Goal: Information Seeking & Learning: Learn about a topic

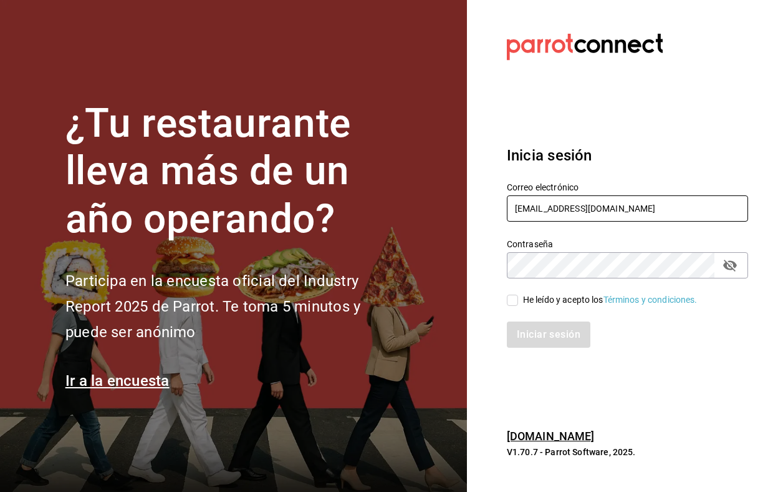
type input "[EMAIL_ADDRESS][DOMAIN_NAME]"
click at [510, 300] on input "He leído y acepto los Términos y condiciones." at bounding box center [512, 299] width 11 height 11
checkbox input "true"
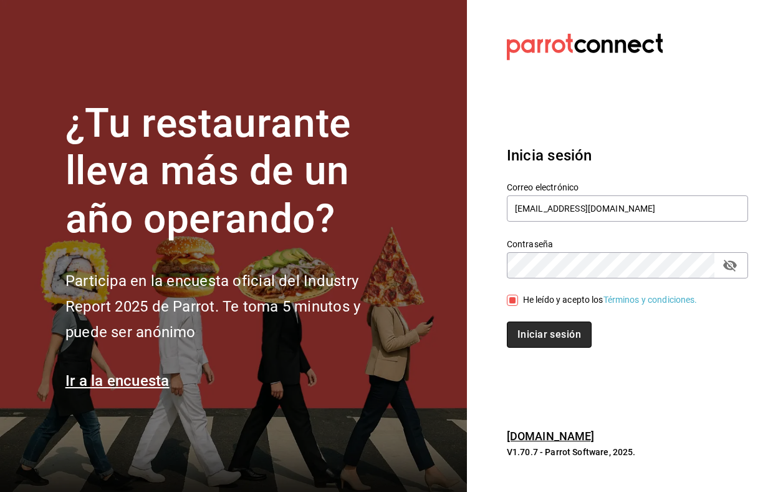
click at [536, 328] on button "Iniciar sesión" at bounding box center [549, 334] width 85 height 26
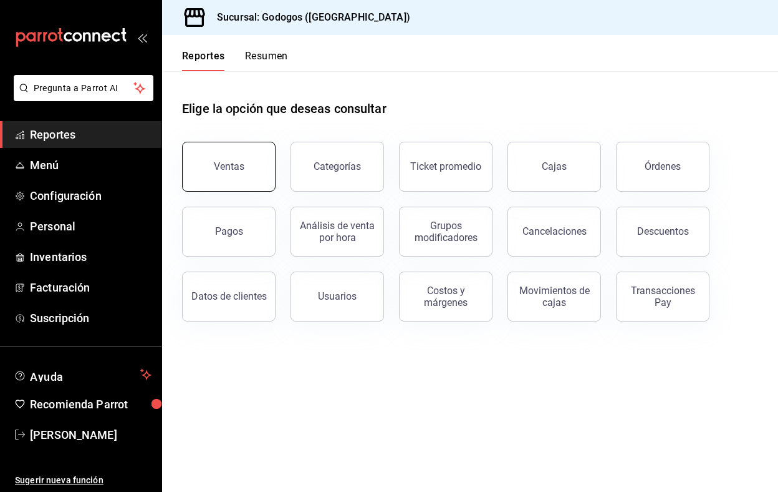
click at [220, 177] on button "Ventas" at bounding box center [229, 167] width 94 height 50
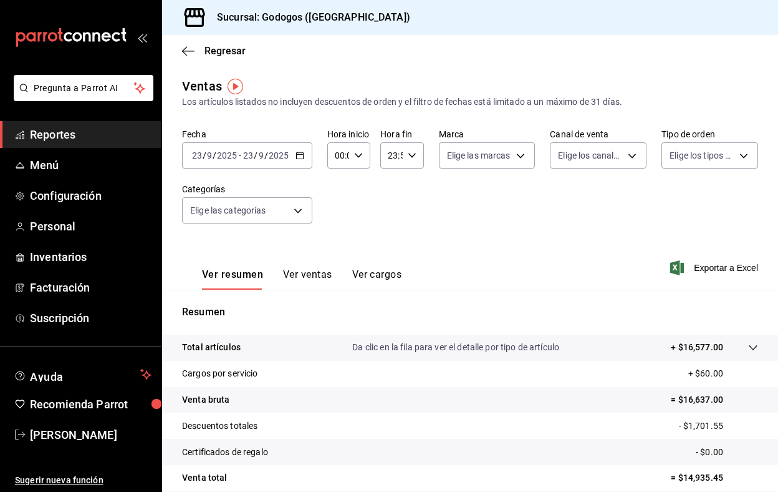
click at [328, 279] on button "Ver ventas" at bounding box center [307, 278] width 49 height 21
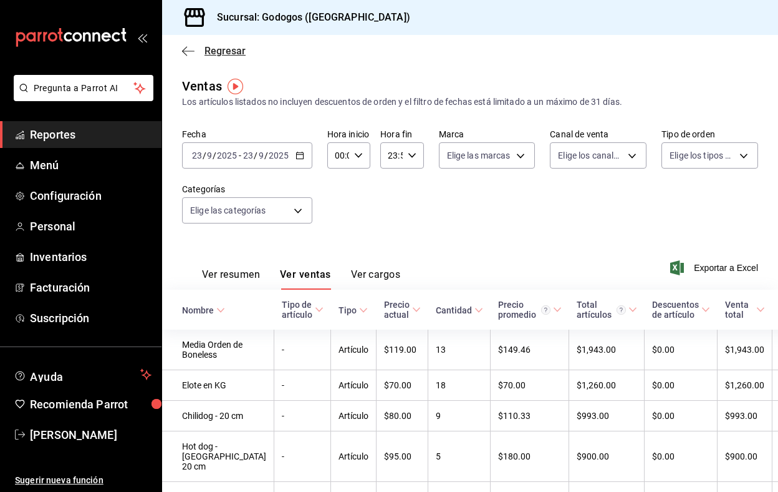
click at [186, 49] on icon "button" at bounding box center [188, 51] width 12 height 11
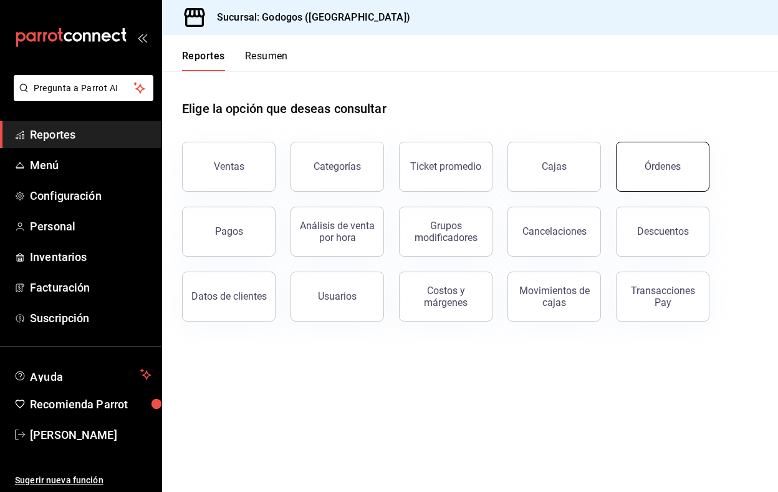
click at [657, 161] on div "Órdenes" at bounding box center [663, 166] width 36 height 12
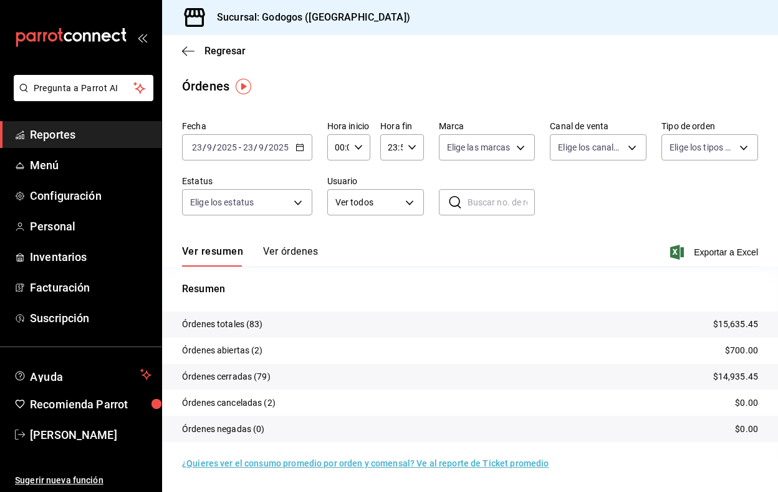
click at [303, 251] on button "Ver órdenes" at bounding box center [290, 255] width 55 height 21
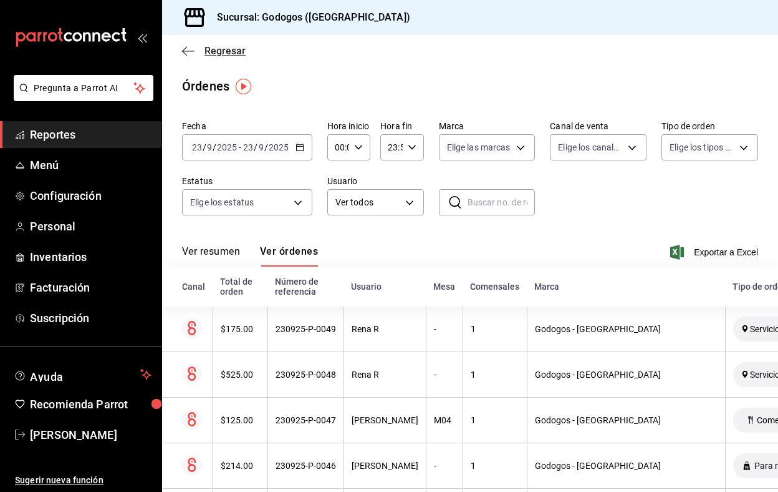
click at [191, 47] on icon "button" at bounding box center [188, 51] width 12 height 11
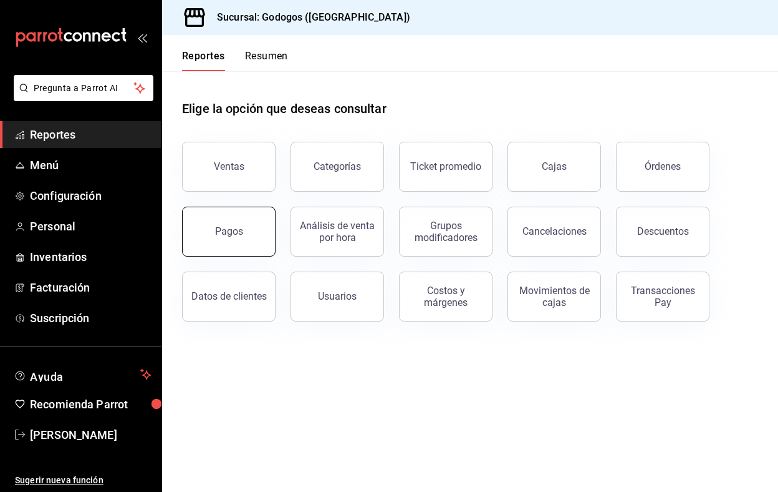
click at [213, 241] on button "Pagos" at bounding box center [229, 231] width 94 height 50
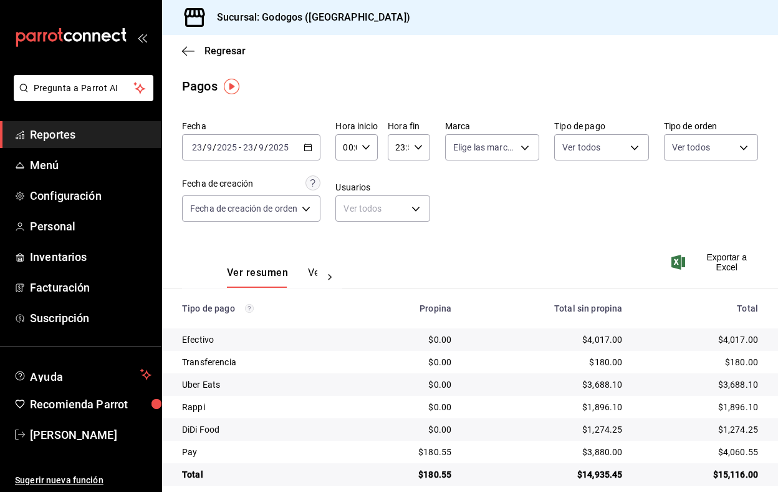
click at [313, 146] on icon "button" at bounding box center [308, 147] width 9 height 9
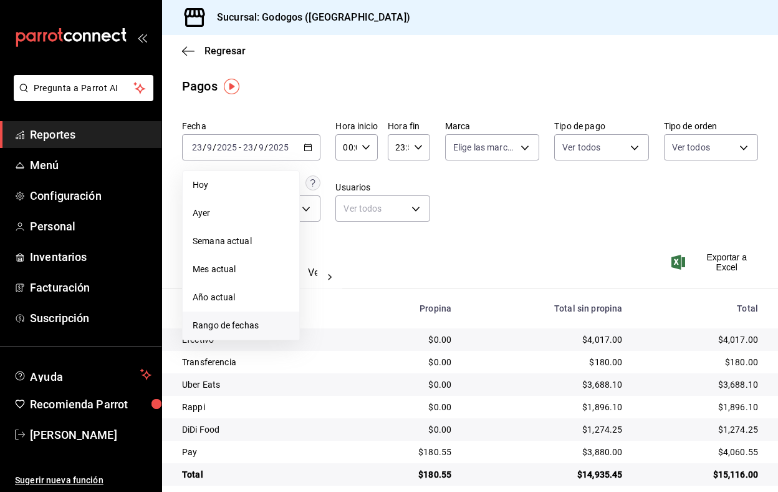
click at [208, 319] on span "Rango de fechas" at bounding box center [241, 325] width 97 height 13
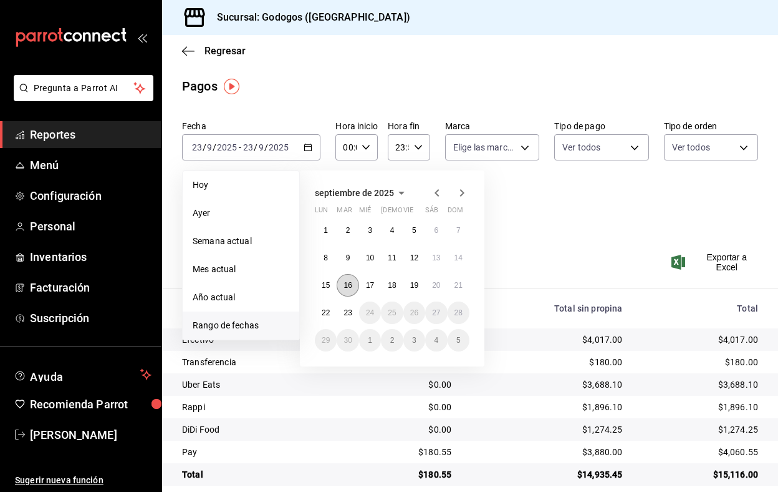
click at [350, 279] on button "16" at bounding box center [348, 285] width 22 height 22
click at [456, 284] on abbr "21" at bounding box center [459, 285] width 8 height 9
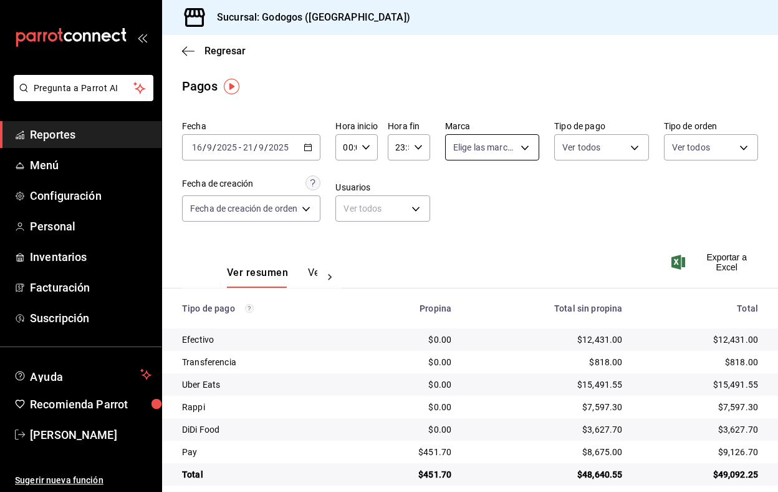
click at [524, 145] on body "Pregunta a Parrot AI Reportes Menú Configuración Personal Inventarios Facturaci…" at bounding box center [389, 246] width 778 height 492
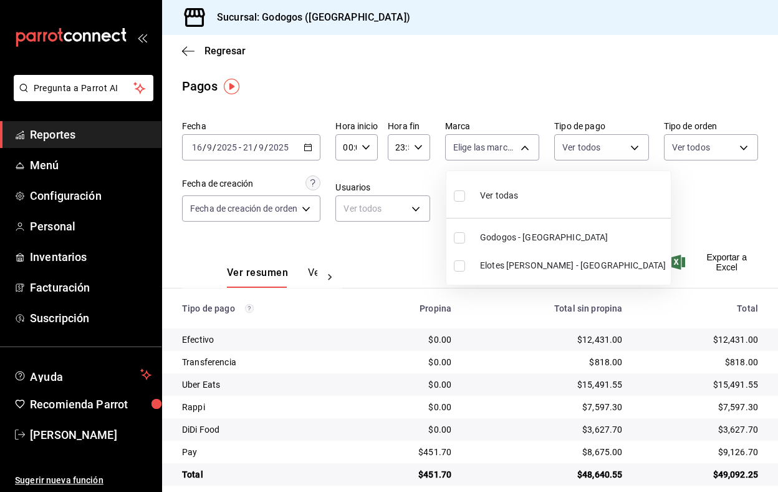
click at [460, 230] on li "Godogos - Monterrey" at bounding box center [559, 237] width 225 height 28
type input "f88750bd-a363-4eea-a372-f4e82ed3d2a9"
checkbox input "true"
click at [601, 201] on div at bounding box center [389, 246] width 778 height 492
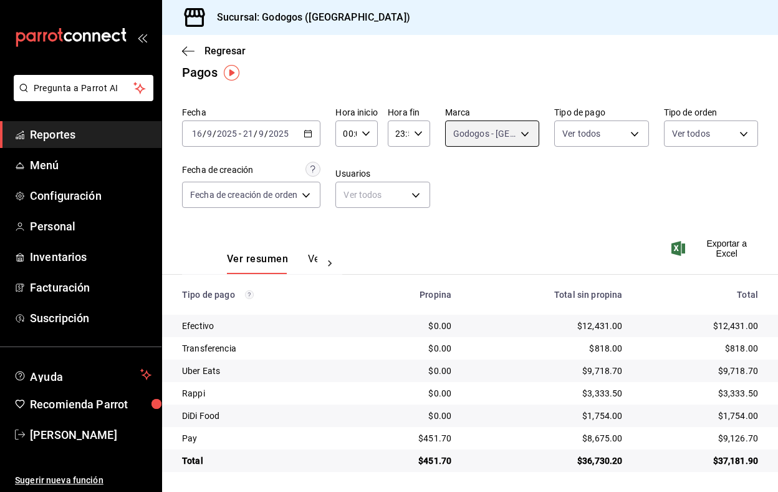
scroll to position [14, 0]
click at [306, 138] on div "2025-09-16 16 / 9 / 2025 - 2025-09-21 21 / 9 / 2025" at bounding box center [251, 133] width 138 height 26
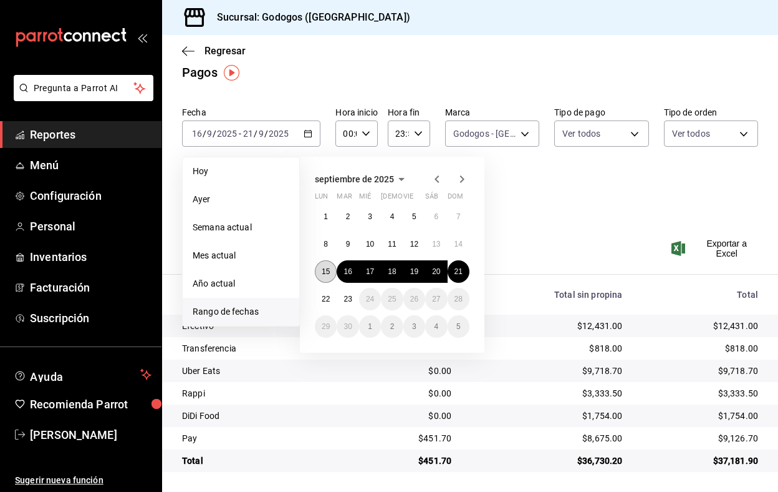
click at [325, 269] on abbr "15" at bounding box center [326, 271] width 8 height 9
click at [463, 277] on button "21" at bounding box center [459, 271] width 22 height 22
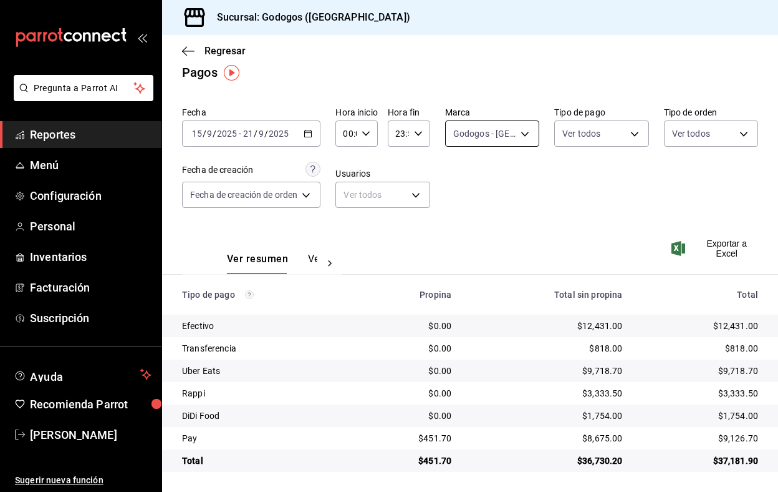
click at [529, 135] on body "Pregunta a Parrot AI Reportes Menú Configuración Personal Inventarios Facturaci…" at bounding box center [389, 246] width 778 height 492
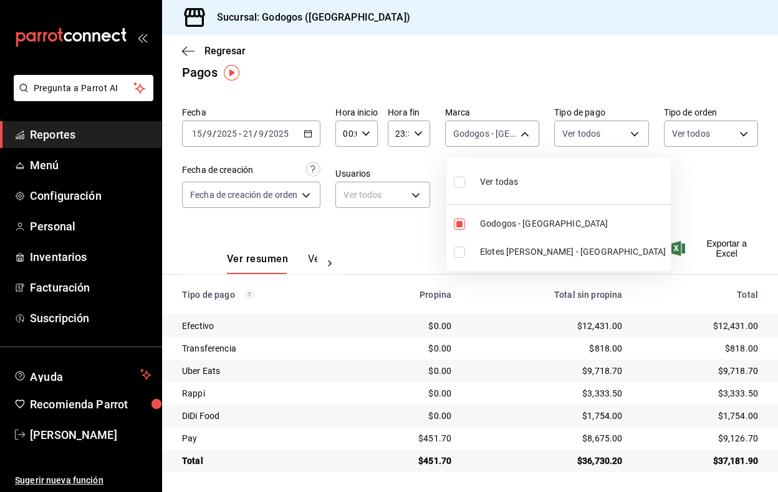
click at [651, 175] on div at bounding box center [389, 246] width 778 height 492
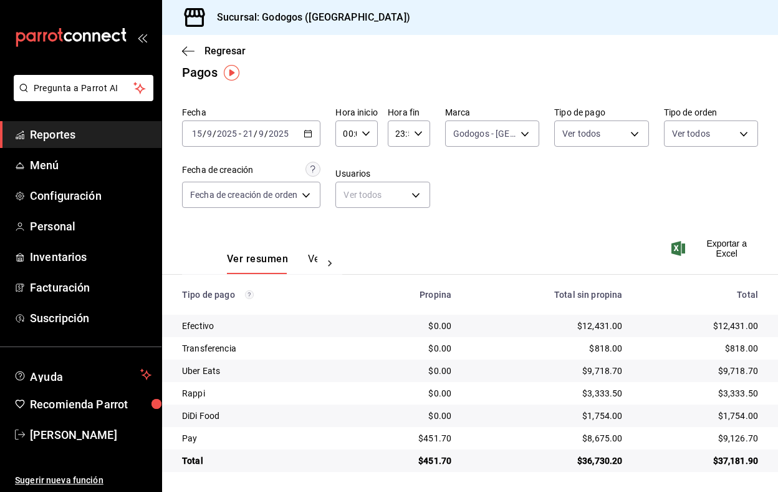
click at [313, 263] on button "Ver pagos" at bounding box center [331, 263] width 47 height 21
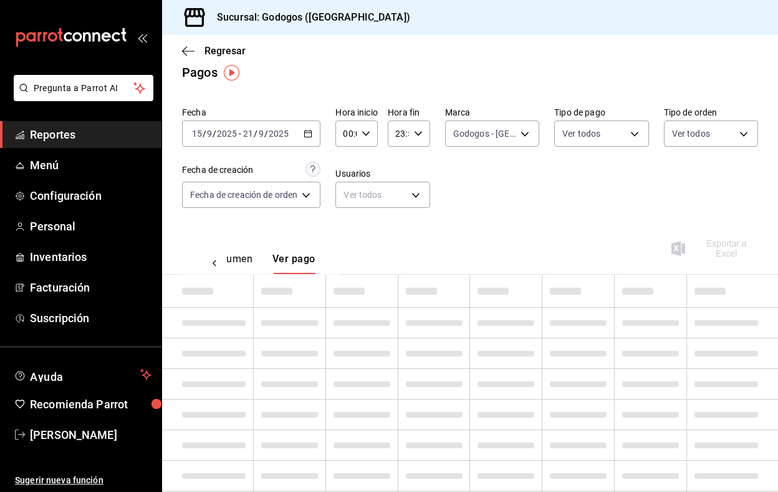
scroll to position [0, 37]
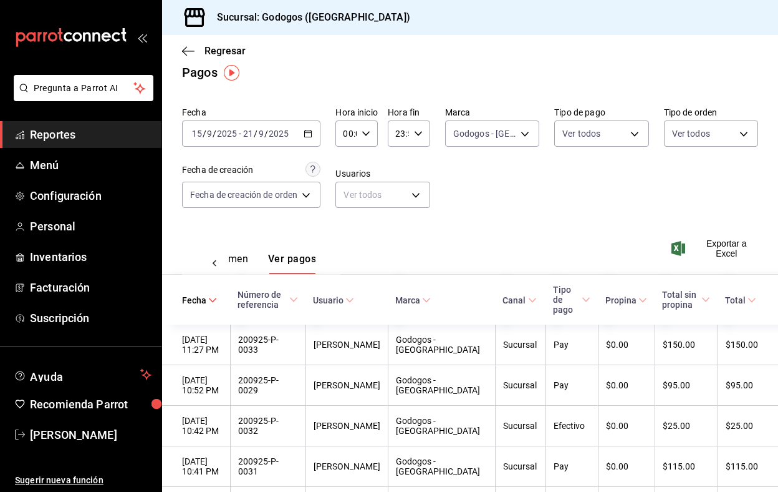
click at [213, 266] on icon at bounding box center [214, 263] width 12 height 12
click at [188, 51] on icon "button" at bounding box center [188, 51] width 12 height 1
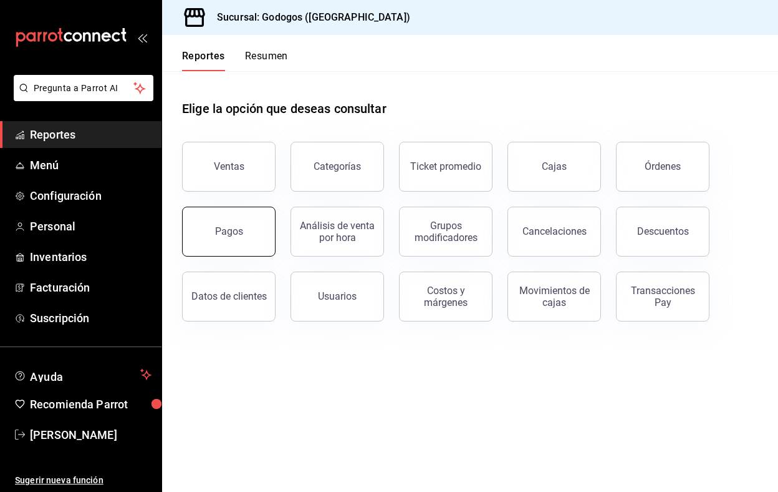
click at [264, 227] on button "Pagos" at bounding box center [229, 231] width 94 height 50
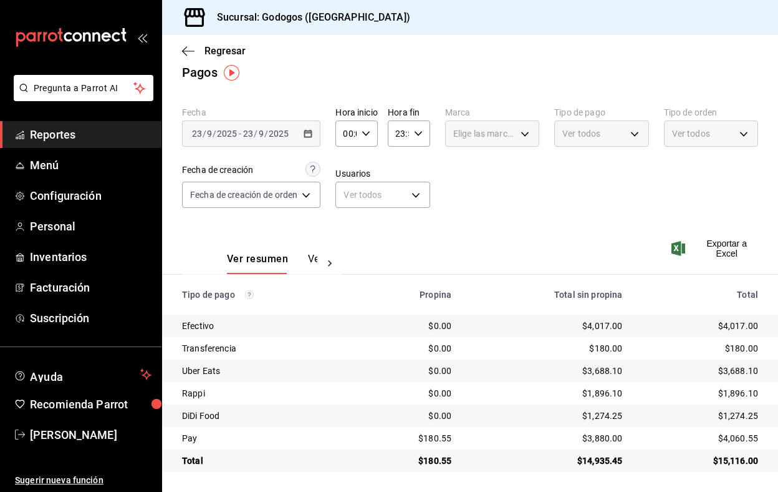
scroll to position [14, 0]
click at [327, 266] on icon at bounding box center [330, 263] width 12 height 12
click at [298, 261] on button "Ver pagos" at bounding box center [294, 263] width 47 height 21
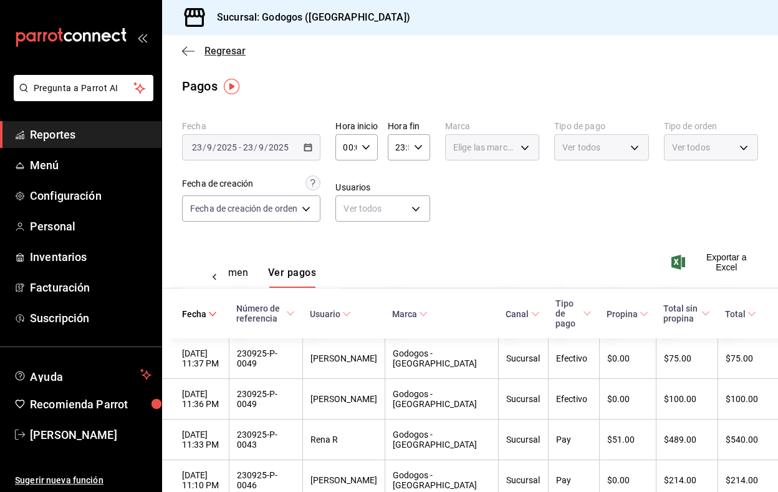
click at [185, 55] on icon "button" at bounding box center [188, 51] width 12 height 11
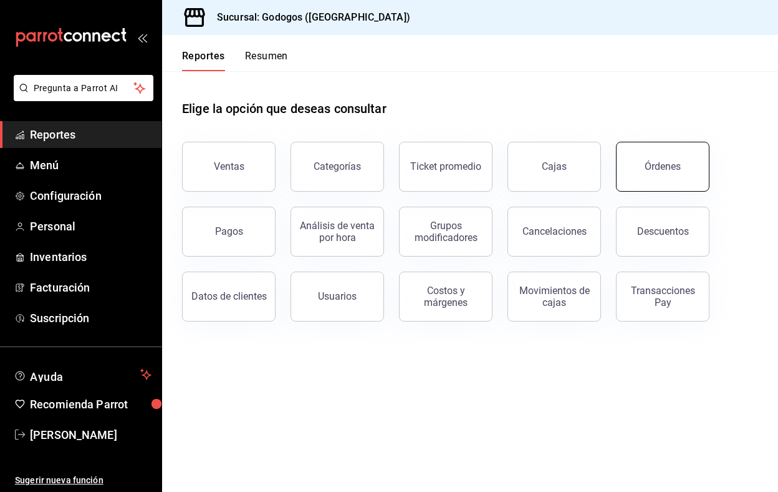
click at [663, 173] on button "Órdenes" at bounding box center [663, 167] width 94 height 50
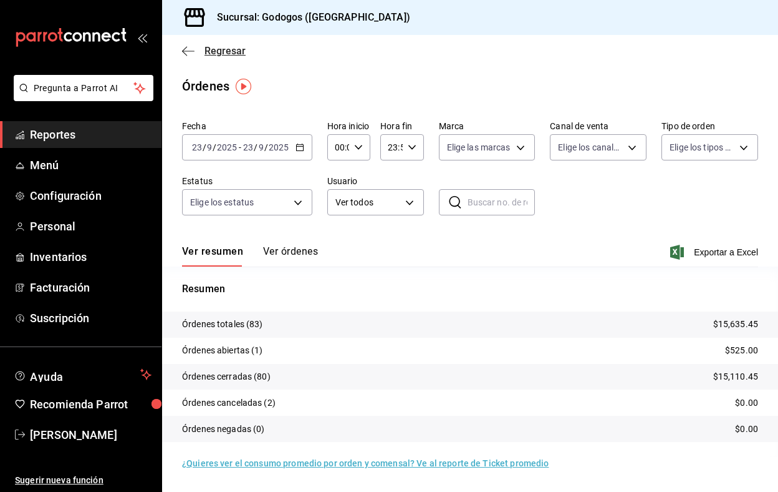
click at [185, 47] on icon "button" at bounding box center [188, 51] width 12 height 11
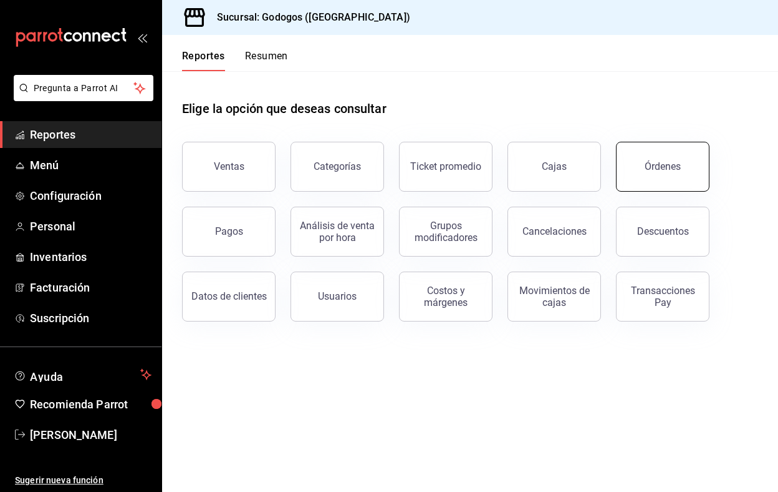
click at [654, 178] on button "Órdenes" at bounding box center [663, 167] width 94 height 50
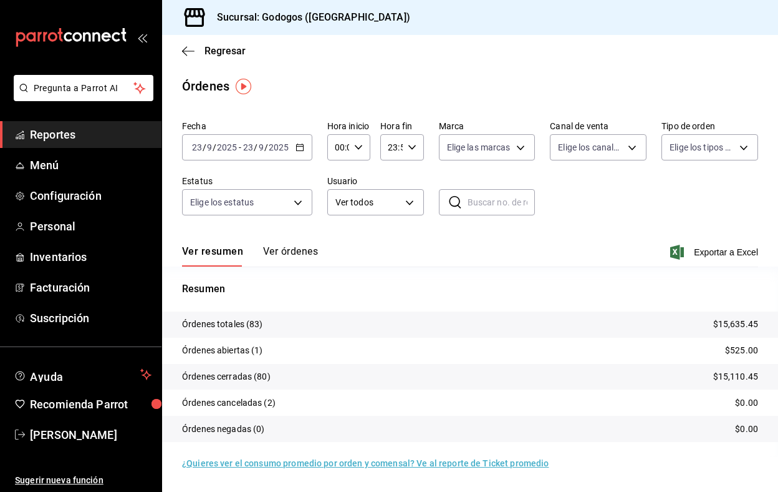
click at [288, 258] on button "Ver órdenes" at bounding box center [290, 255] width 55 height 21
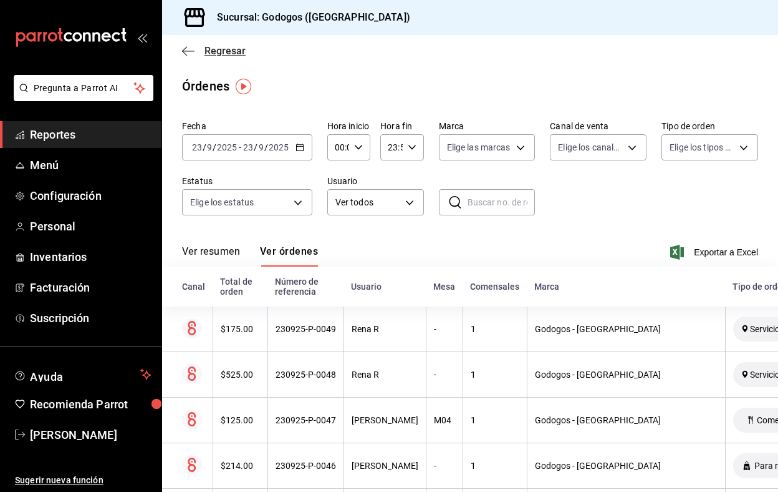
click at [191, 46] on icon "button" at bounding box center [188, 51] width 12 height 11
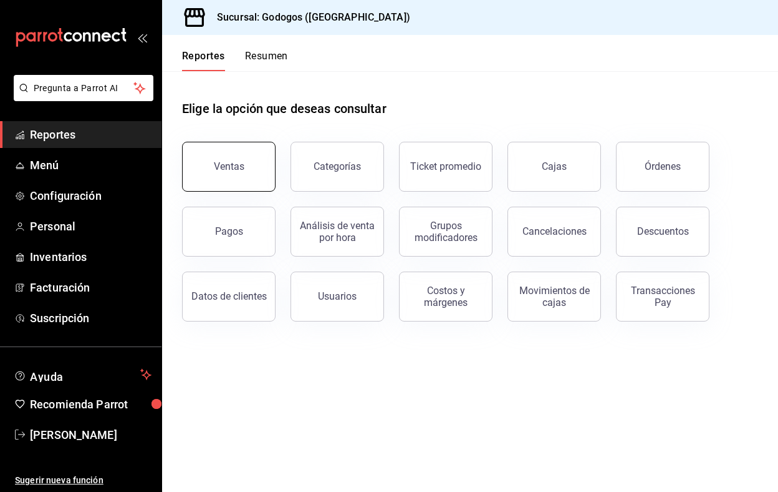
click at [196, 162] on button "Ventas" at bounding box center [229, 167] width 94 height 50
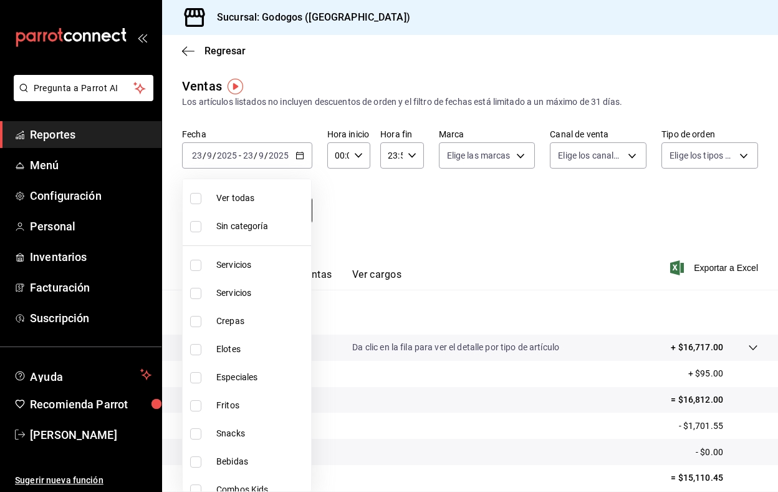
click at [276, 210] on body "Pregunta a Parrot AI Reportes Menú Configuración Personal Inventarios Facturaci…" at bounding box center [389, 246] width 778 height 492
click at [382, 226] on div at bounding box center [389, 246] width 778 height 492
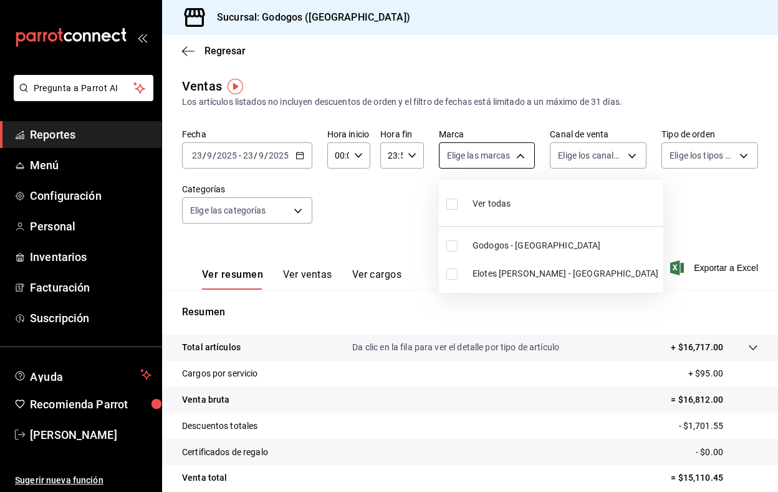
click at [516, 161] on body "Pregunta a Parrot AI Reportes Menú Configuración Personal Inventarios Facturaci…" at bounding box center [389, 246] width 778 height 492
click at [412, 233] on div at bounding box center [389, 246] width 778 height 492
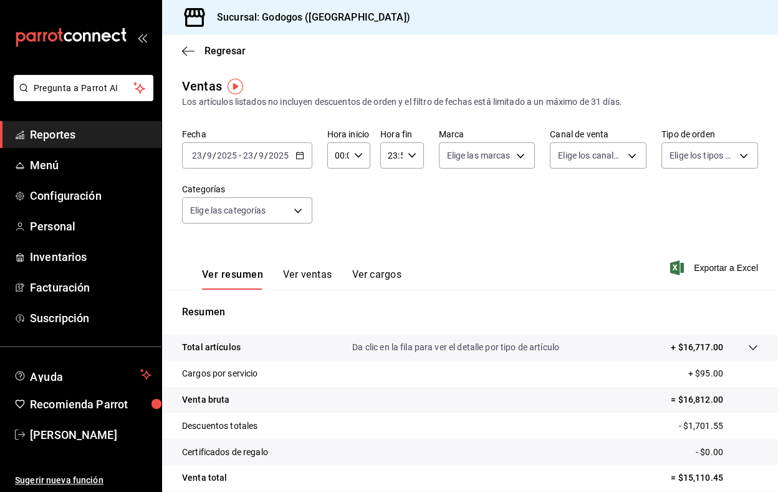
click at [301, 274] on button "Ver ventas" at bounding box center [307, 278] width 49 height 21
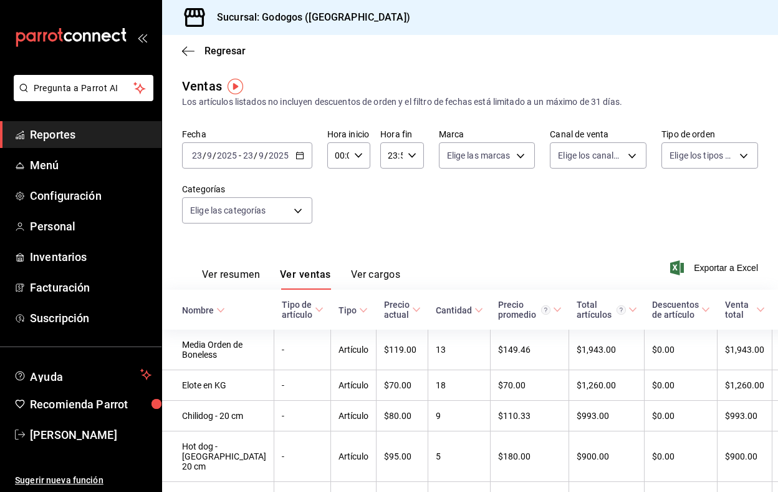
click at [366, 274] on button "Ver cargos" at bounding box center [376, 278] width 50 height 21
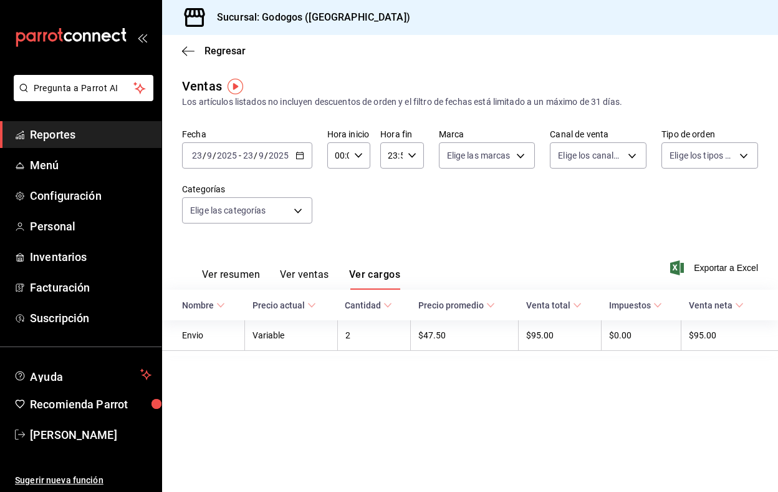
click at [305, 274] on button "Ver ventas" at bounding box center [304, 278] width 49 height 21
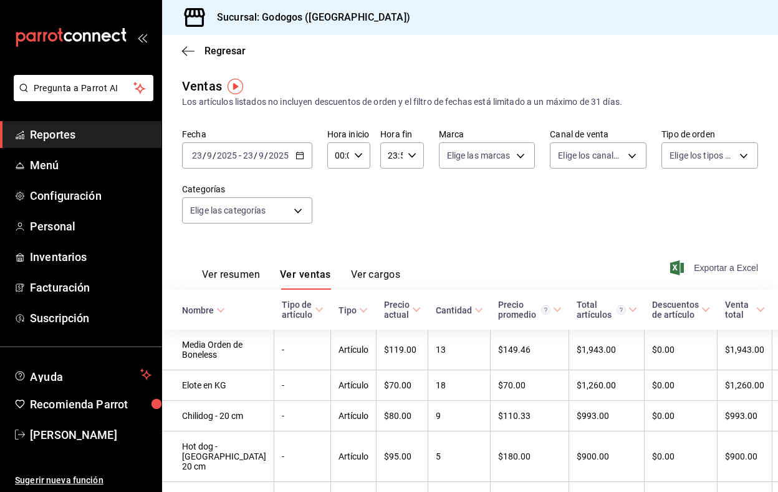
click at [736, 264] on span "Exportar a Excel" at bounding box center [715, 267] width 85 height 15
click at [301, 156] on icon "button" at bounding box center [300, 155] width 9 height 9
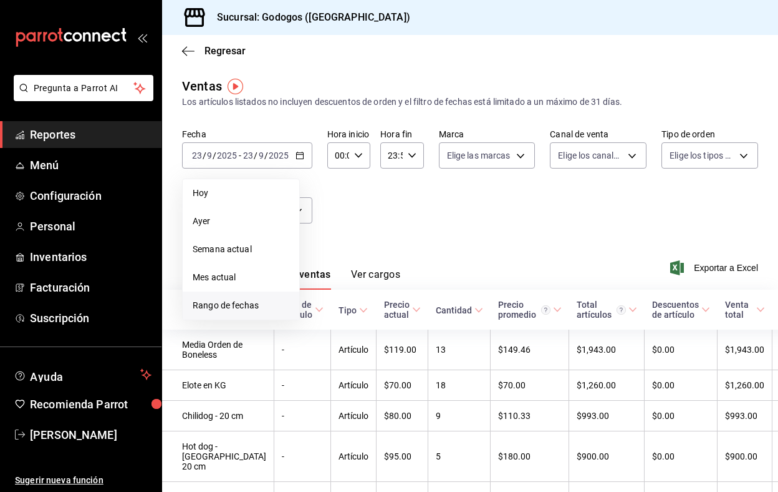
click at [236, 299] on span "Rango de fechas" at bounding box center [241, 305] width 97 height 13
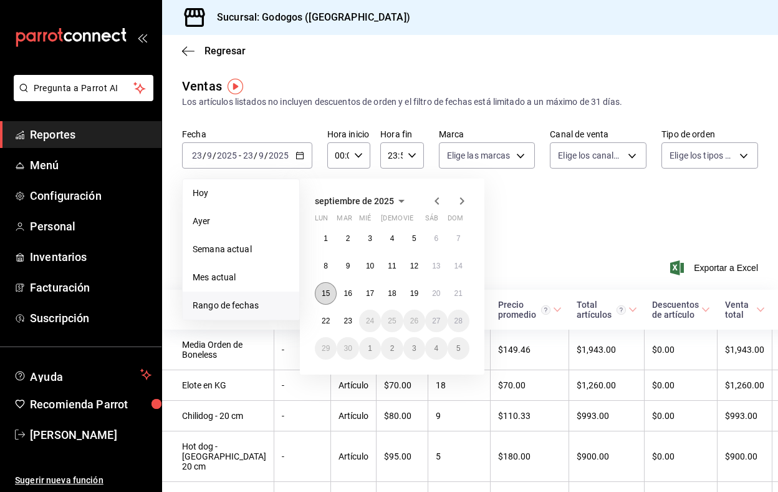
click at [329, 295] on abbr "15" at bounding box center [326, 293] width 8 height 9
click at [462, 300] on button "21" at bounding box center [459, 293] width 22 height 22
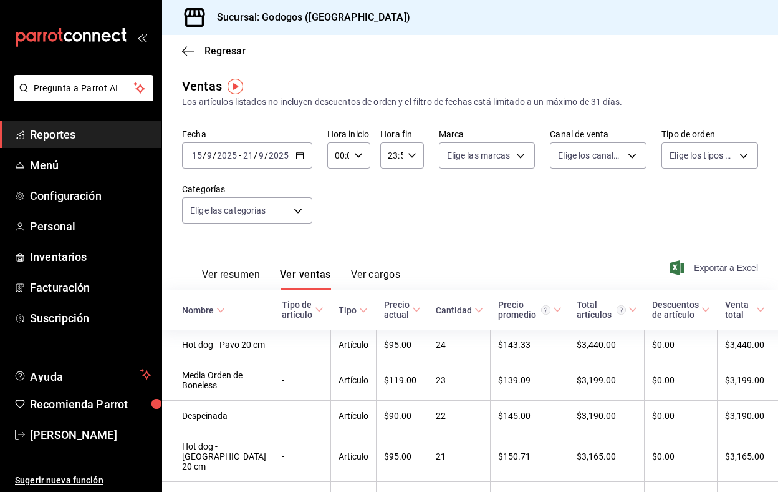
click at [702, 267] on span "Exportar a Excel" at bounding box center [715, 267] width 85 height 15
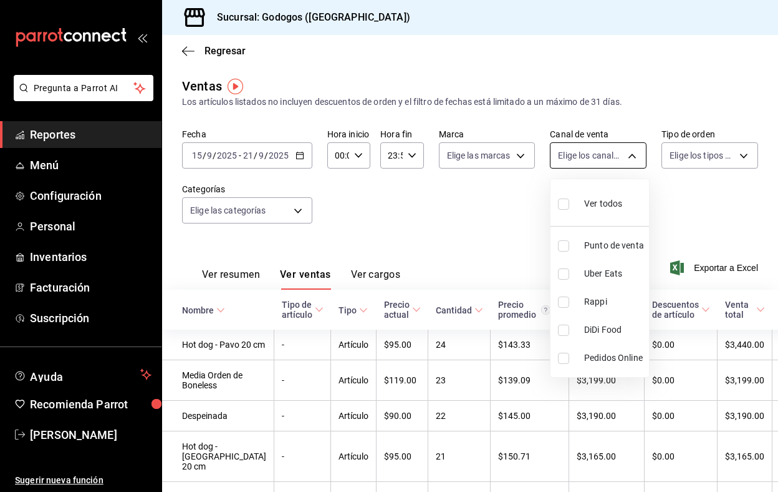
click at [612, 150] on body "Pregunta a Parrot AI Reportes Menú Configuración Personal Inventarios Facturaci…" at bounding box center [389, 246] width 778 height 492
click at [579, 245] on li "Punto de venta" at bounding box center [600, 245] width 99 height 28
type input "PARROT"
checkbox input "true"
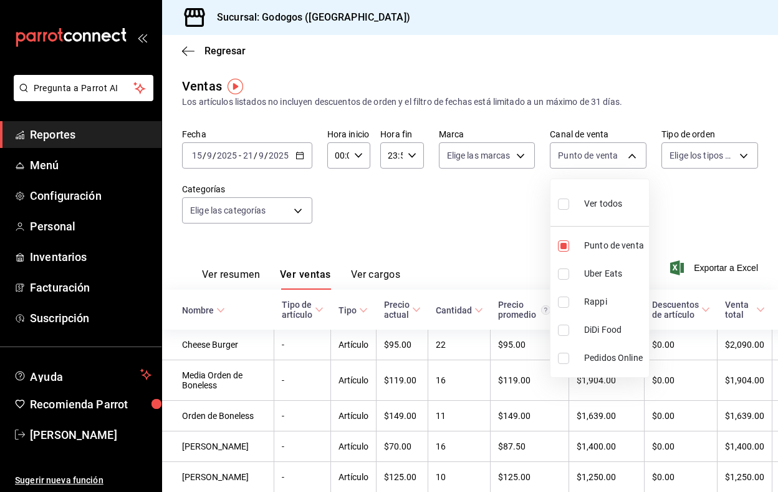
click at [573, 274] on label at bounding box center [566, 273] width 16 height 11
click at [570, 274] on input "checkbox" at bounding box center [563, 273] width 11 height 11
checkbox input "false"
type input "PARROT"
click at [571, 326] on label at bounding box center [566, 329] width 16 height 11
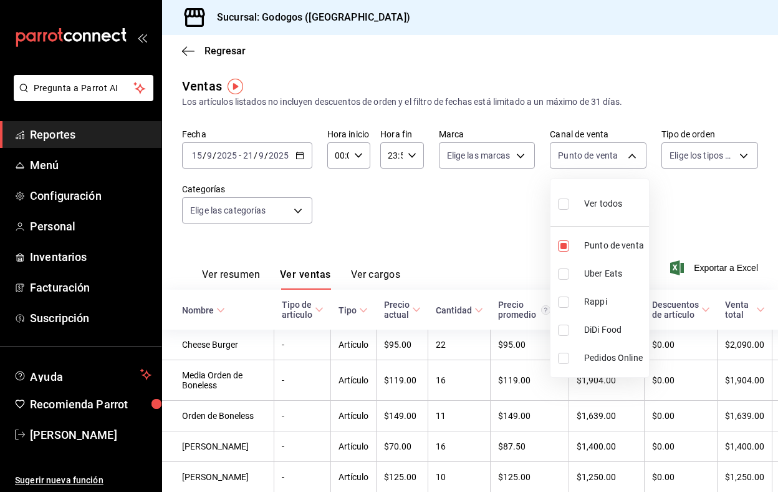
click at [570, 326] on input "checkbox" at bounding box center [563, 329] width 11 height 11
checkbox input "false"
type input "PARROT"
click at [566, 330] on input "checkbox" at bounding box center [563, 329] width 11 height 11
checkbox input "true"
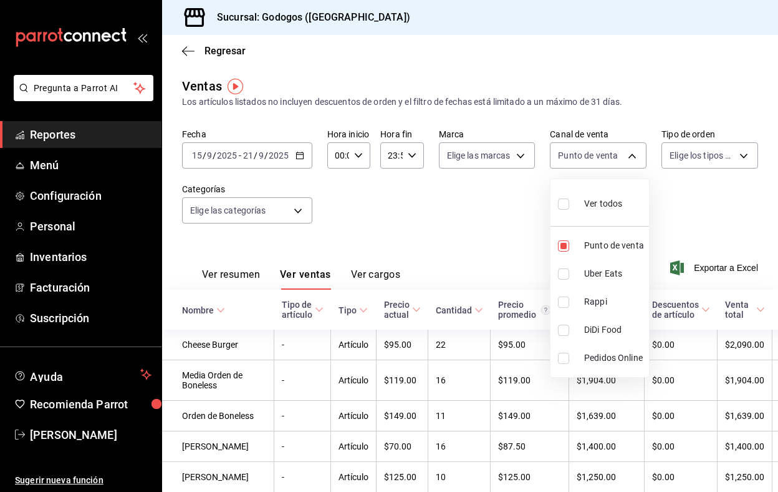
type input "PARROT,DIDI_FOOD"
click at [565, 278] on input "checkbox" at bounding box center [563, 273] width 11 height 11
checkbox input "true"
type input "PARROT,DIDI_FOOD,UBER_EATS"
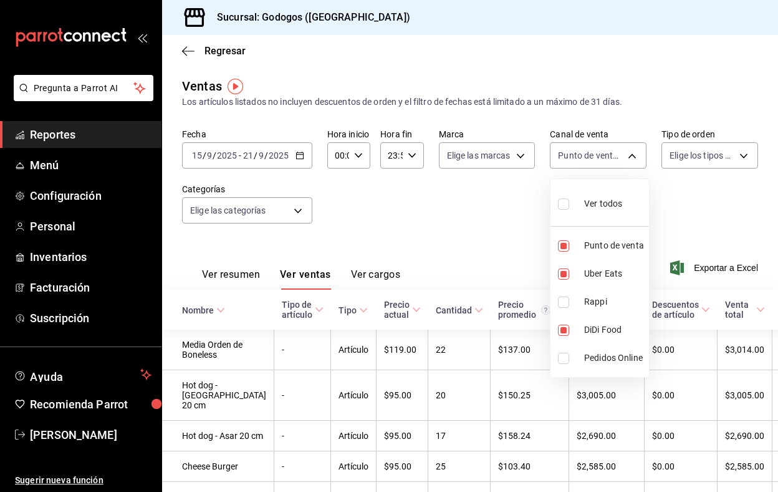
click at [564, 359] on input "checkbox" at bounding box center [563, 357] width 11 height 11
checkbox input "true"
type input "PARROT,DIDI_FOOD,UBER_EATS,ONLINE"
click at [510, 229] on div at bounding box center [389, 246] width 778 height 492
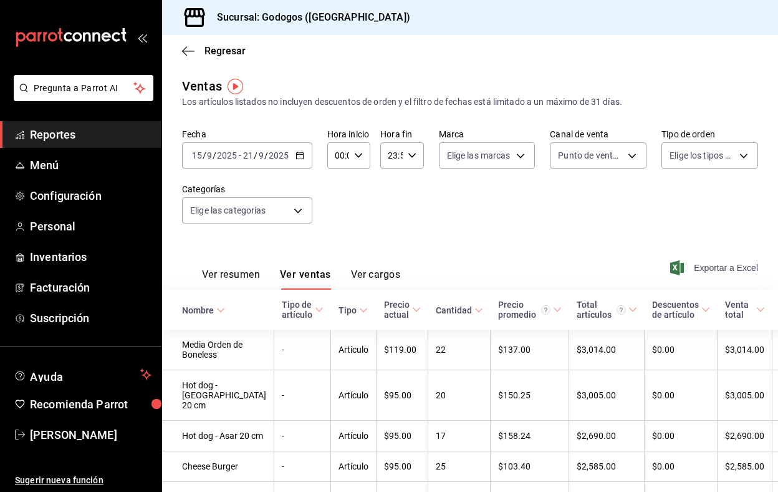
click at [701, 265] on span "Exportar a Excel" at bounding box center [715, 267] width 85 height 15
click at [298, 161] on div "2025-09-15 15 / 9 / 2025 - 2025-09-21 21 / 9 / 2025" at bounding box center [247, 155] width 130 height 26
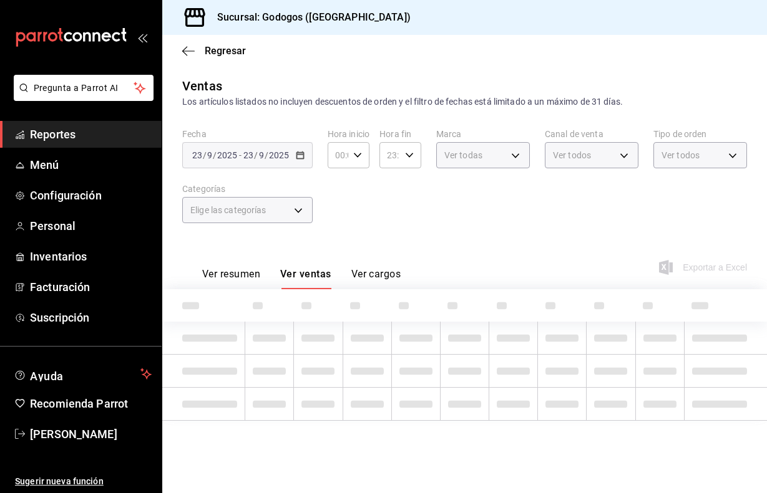
type input "PARROT,DIDI_FOOD,UBER_EATS,ONLINE"
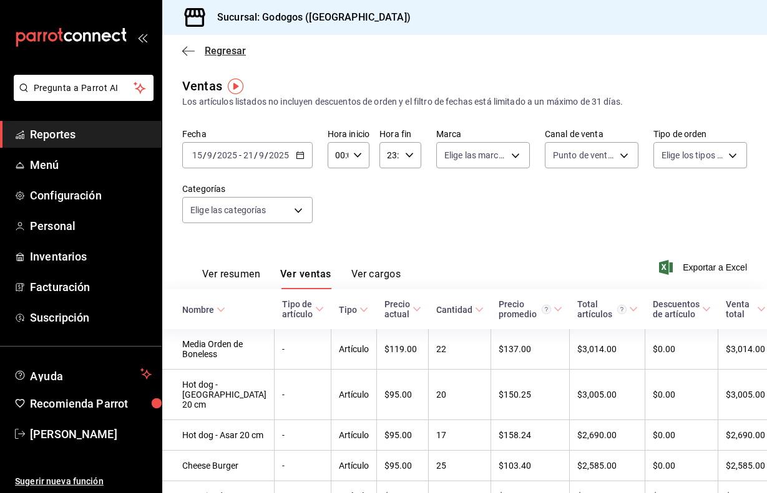
click at [189, 51] on icon "button" at bounding box center [188, 51] width 12 height 1
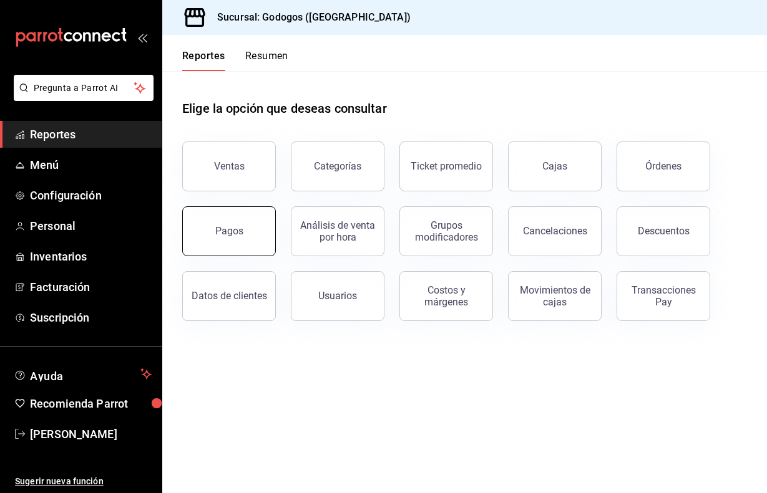
click at [243, 234] on button "Pagos" at bounding box center [229, 231] width 94 height 50
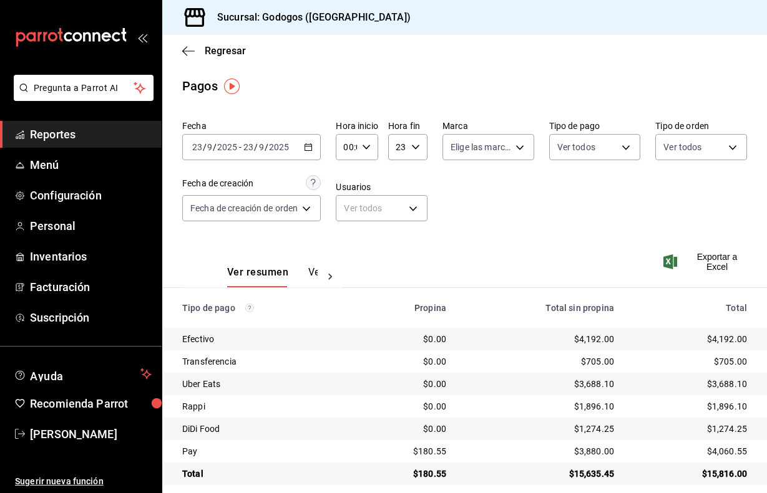
click at [313, 274] on button "Ver pagos" at bounding box center [331, 276] width 47 height 21
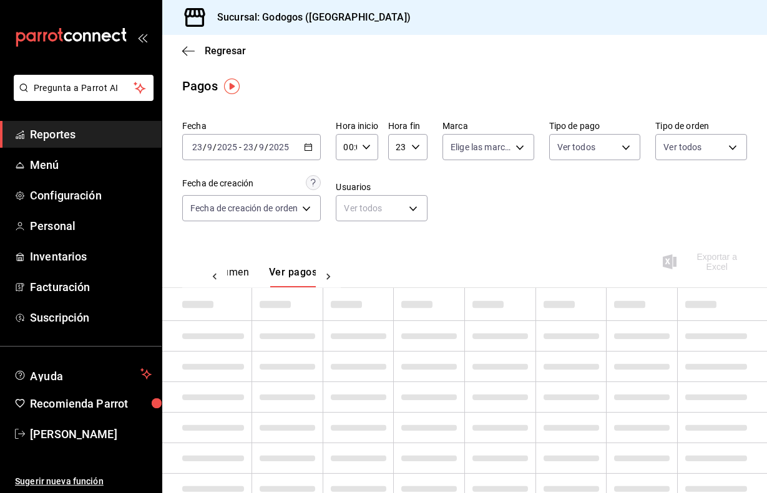
scroll to position [0, 37]
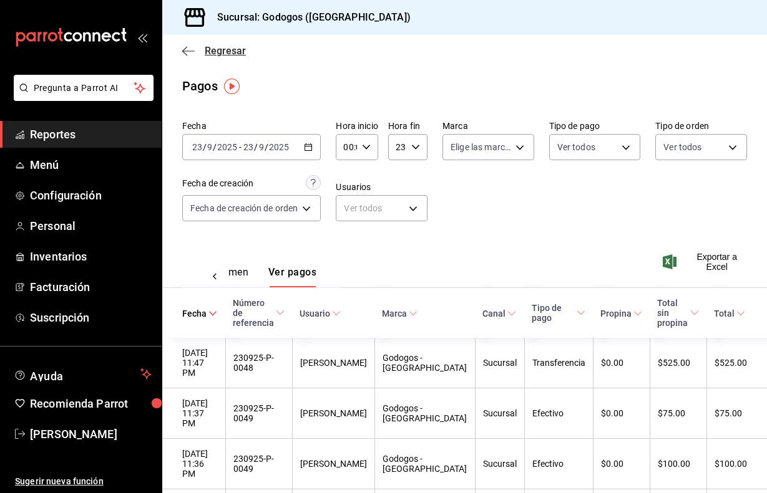
click at [195, 46] on span "Regresar" at bounding box center [214, 51] width 64 height 12
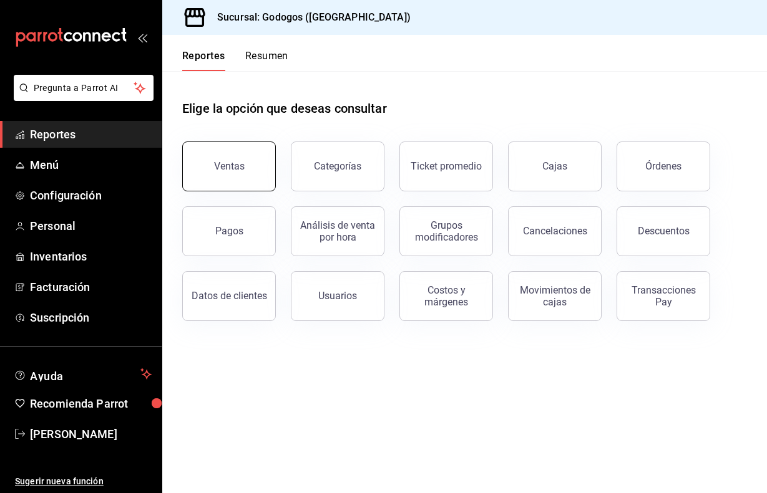
click at [236, 154] on button "Ventas" at bounding box center [229, 167] width 94 height 50
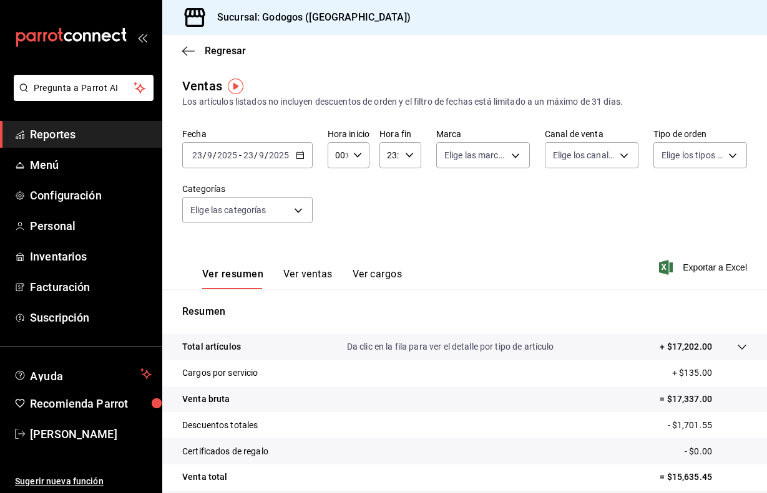
click at [319, 279] on button "Ver ventas" at bounding box center [307, 278] width 49 height 21
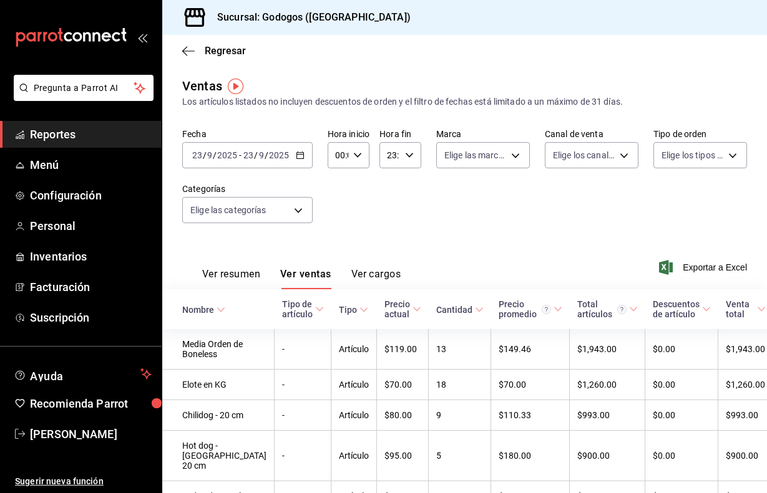
click at [392, 276] on button "Ver cargos" at bounding box center [376, 278] width 50 height 21
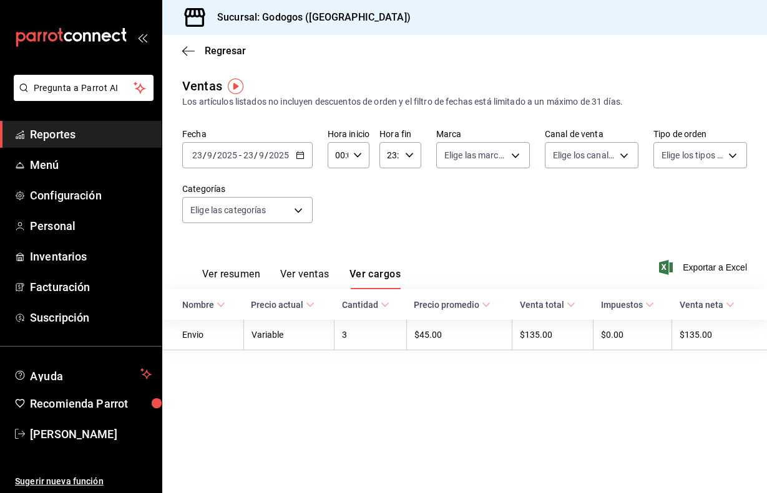
click at [321, 274] on button "Ver ventas" at bounding box center [304, 278] width 49 height 21
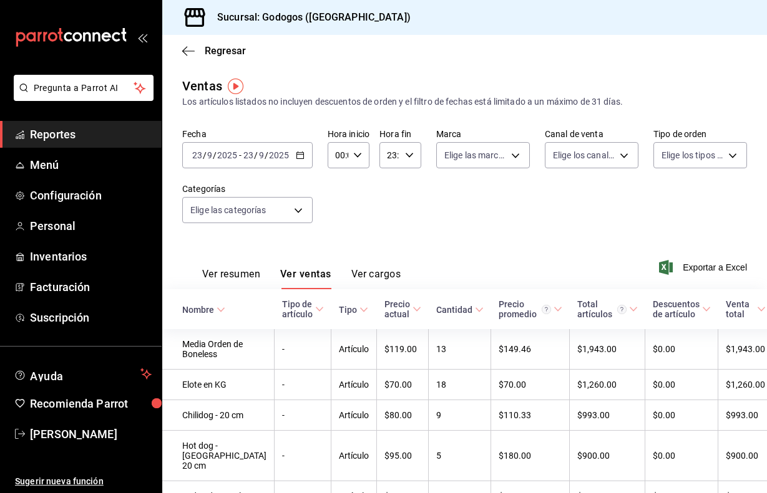
click at [303, 156] on icon "button" at bounding box center [300, 155] width 9 height 9
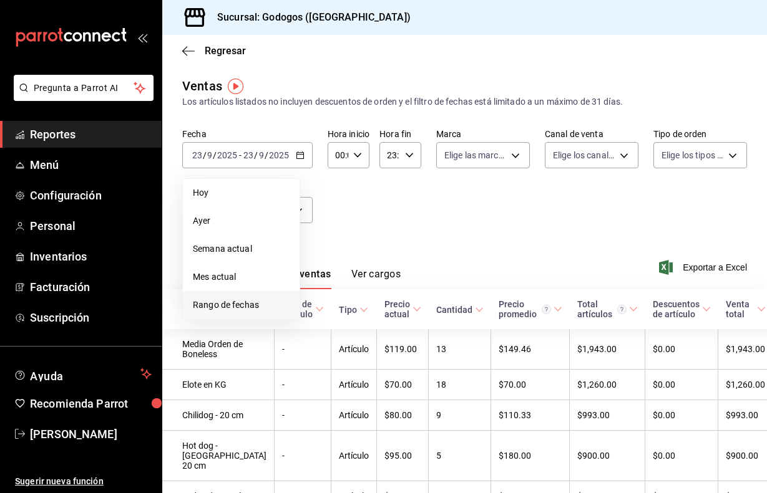
click at [229, 302] on span "Rango de fechas" at bounding box center [241, 305] width 97 height 13
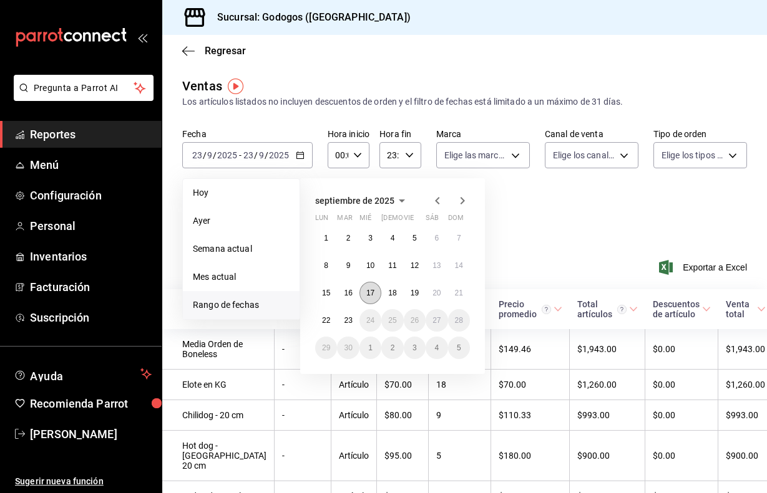
click at [372, 297] on abbr "17" at bounding box center [370, 293] width 8 height 9
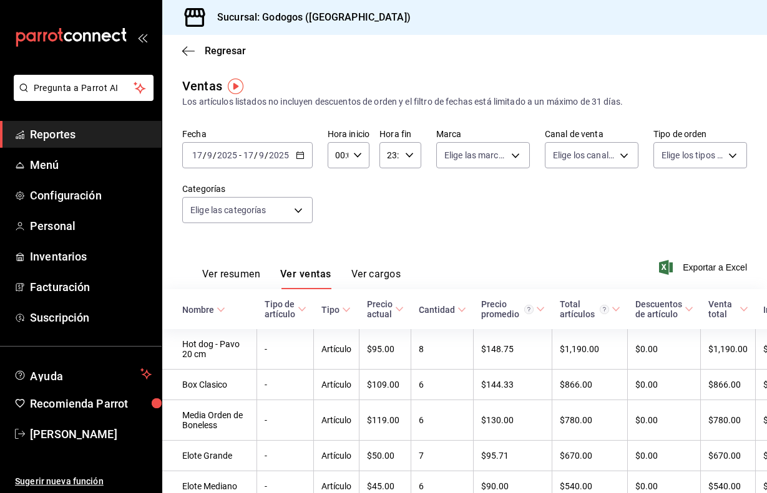
click at [301, 155] on icon "button" at bounding box center [300, 155] width 9 height 9
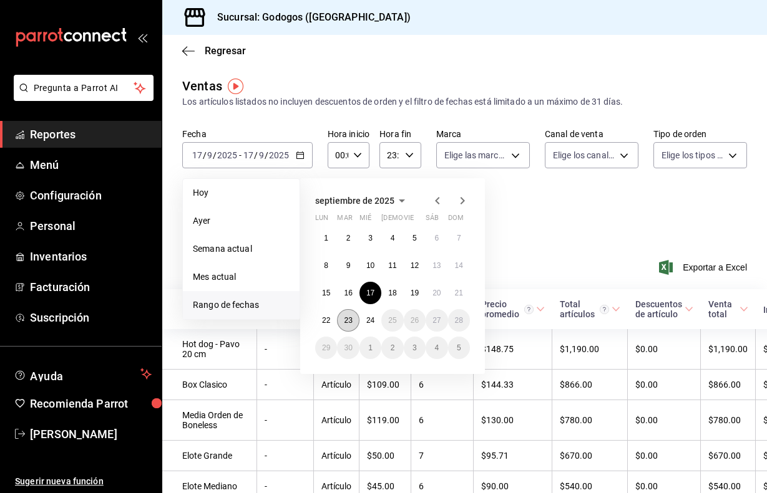
click at [349, 327] on button "23" at bounding box center [348, 320] width 22 height 22
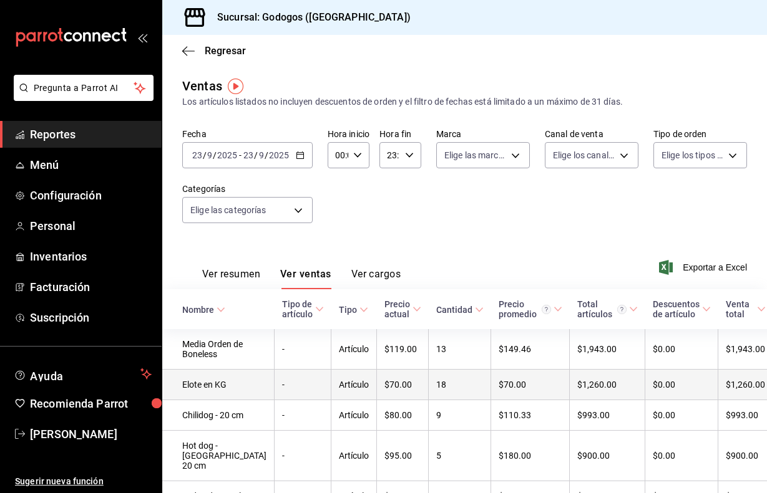
click at [285, 386] on td "-" at bounding box center [302, 385] width 57 height 31
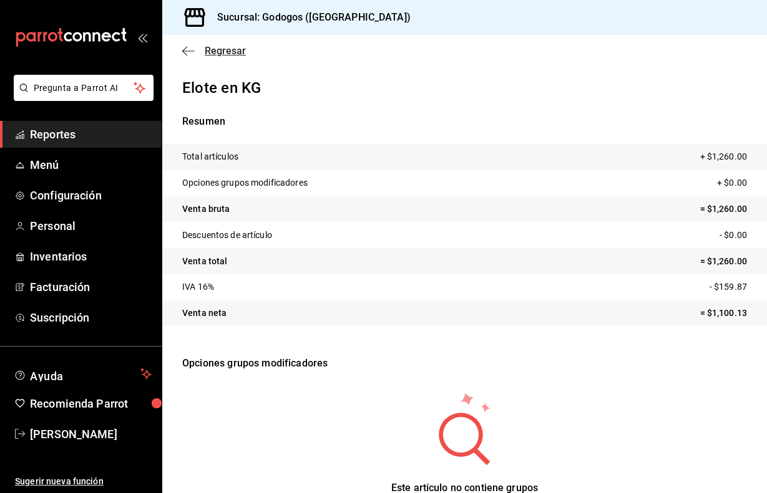
click at [190, 50] on icon "button" at bounding box center [188, 51] width 12 height 11
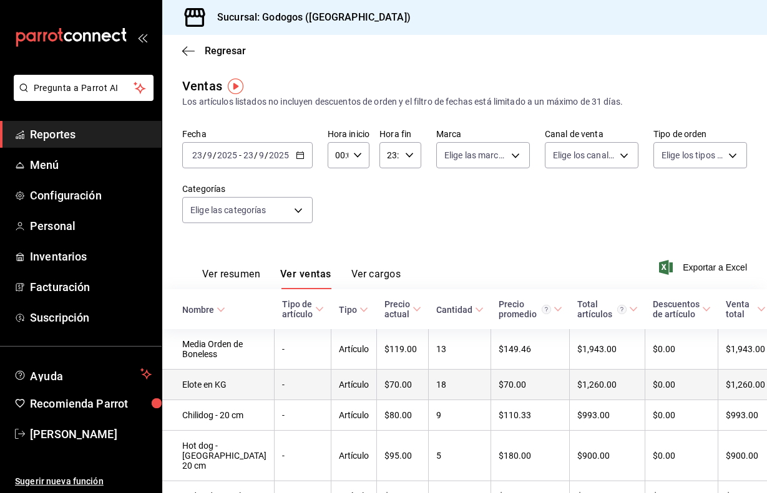
click at [308, 384] on td "-" at bounding box center [302, 385] width 57 height 31
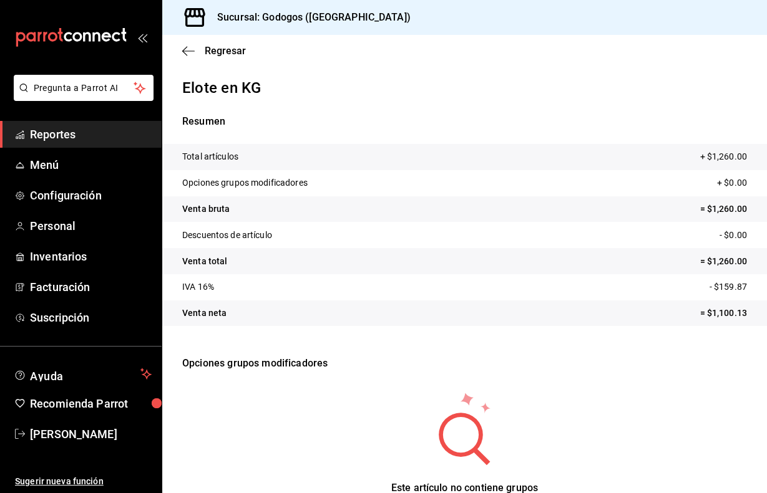
click at [704, 157] on p "+ $1,260.00" at bounding box center [723, 156] width 47 height 13
click at [192, 56] on icon "button" at bounding box center [188, 51] width 12 height 11
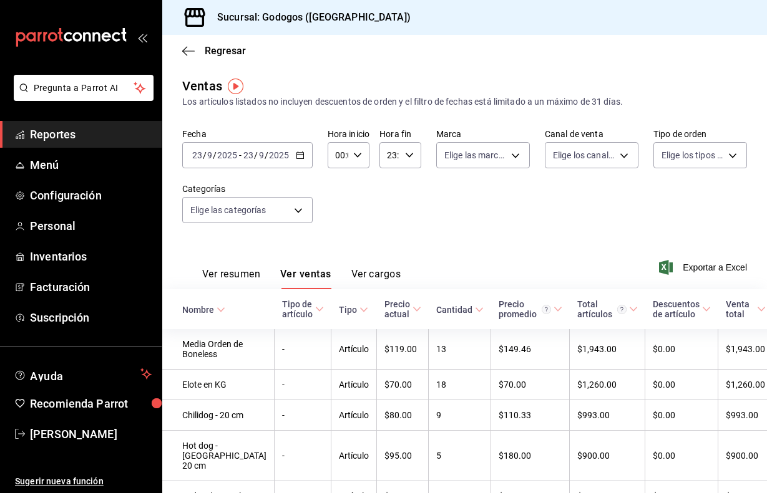
click at [304, 155] on div "2025-09-23 23 / 9 / 2025 - 2025-09-23 23 / 9 / 2025" at bounding box center [247, 155] width 130 height 26
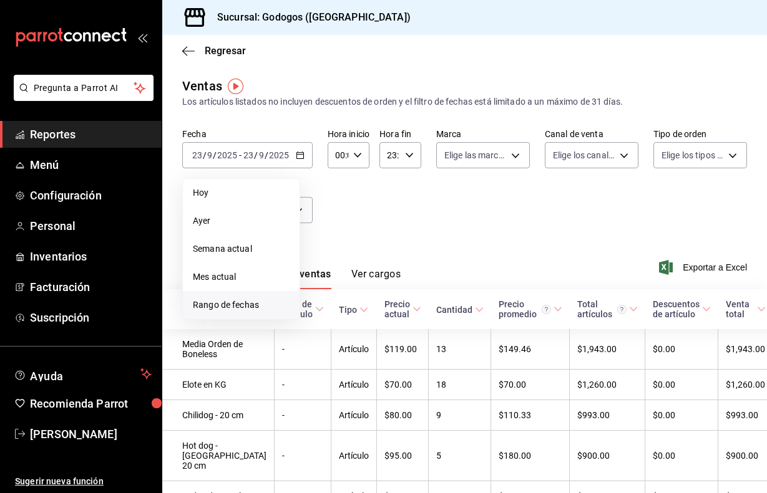
click at [235, 301] on span "Rango de fechas" at bounding box center [241, 305] width 97 height 13
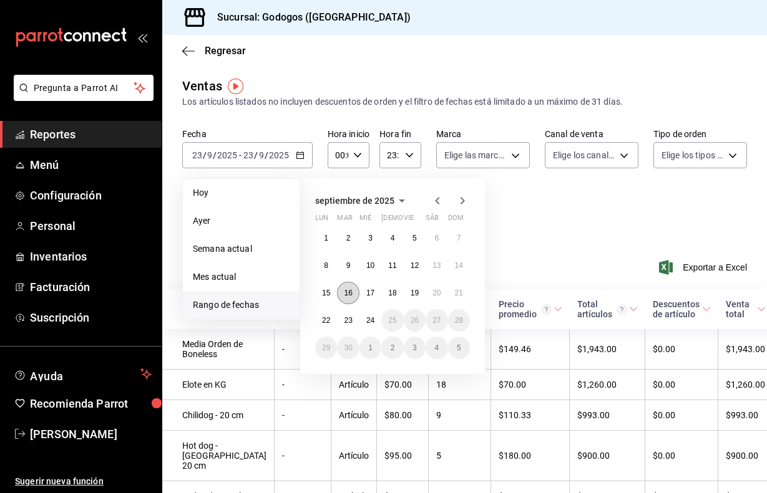
click at [347, 290] on abbr "16" at bounding box center [348, 293] width 8 height 9
click at [388, 291] on button "18" at bounding box center [392, 293] width 22 height 22
